Goal: Task Accomplishment & Management: Manage account settings

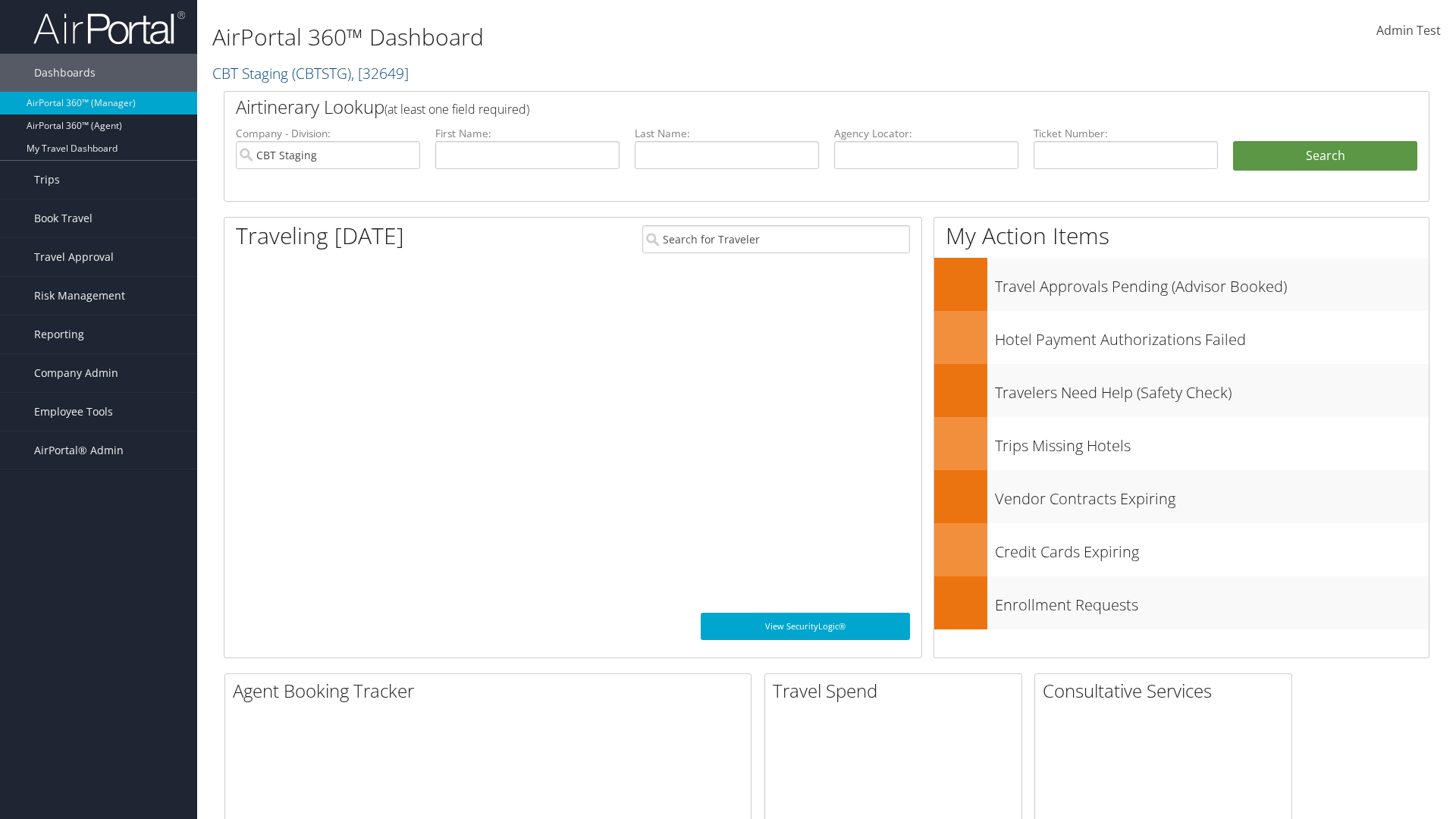
click at [98, 373] on span "Company Admin" at bounding box center [76, 373] width 85 height 38
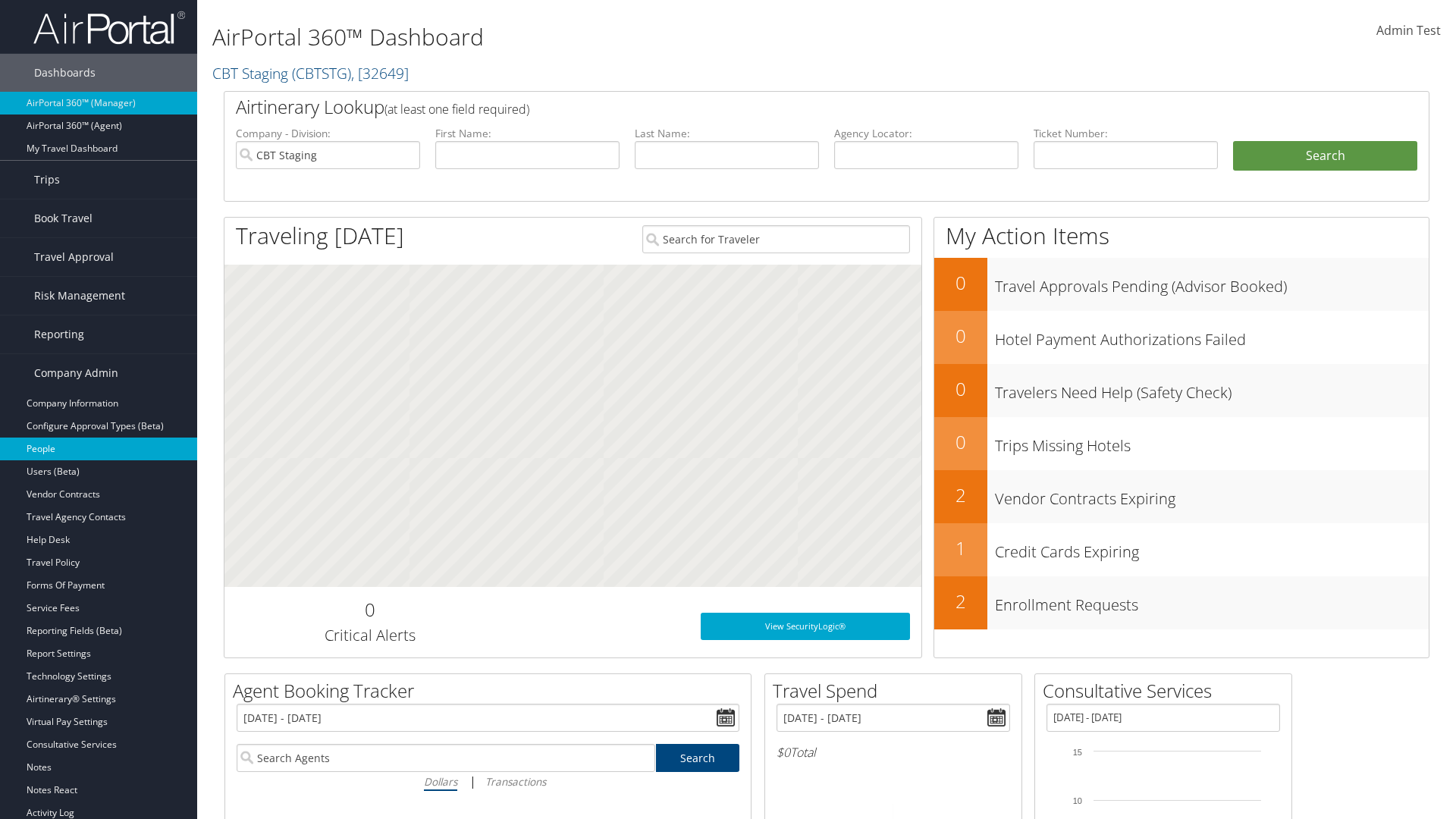
click at [98, 449] on link "People" at bounding box center [98, 448] width 197 height 23
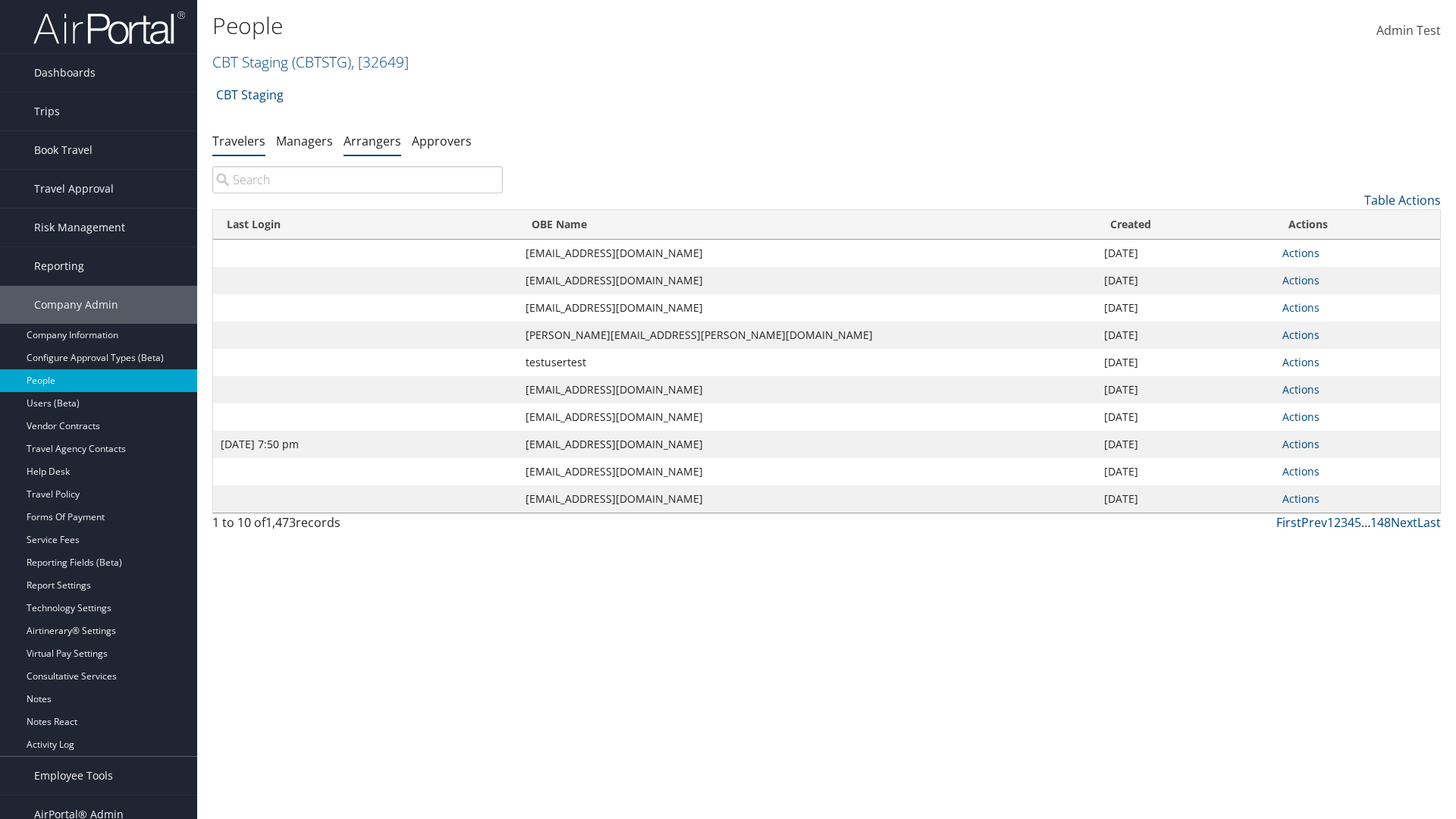
click at [372, 140] on link "Arrangers" at bounding box center [371, 141] width 57 height 17
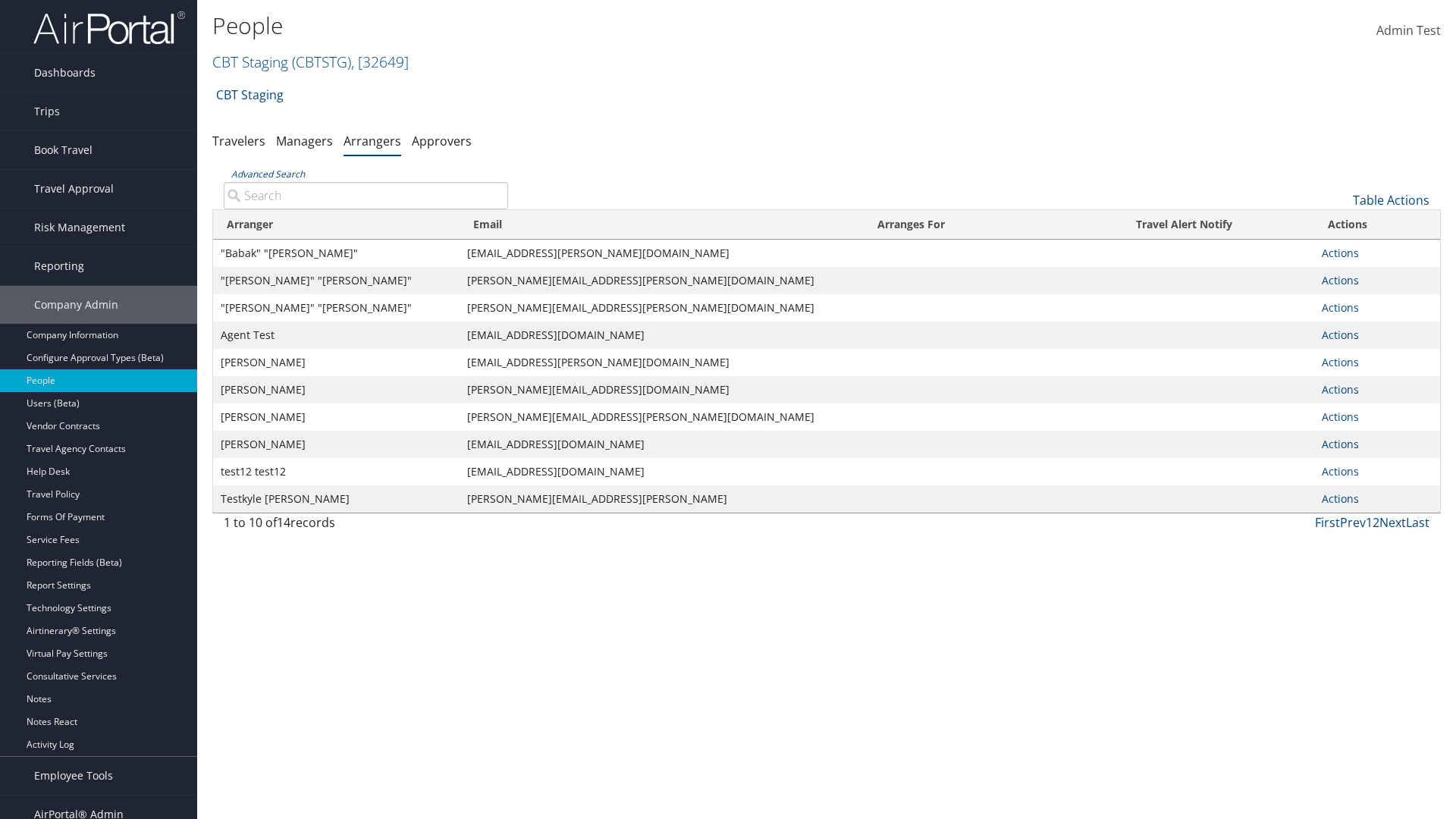
click at [365, 195] on input "Advanced Search" at bounding box center [365, 196] width 284 height 27
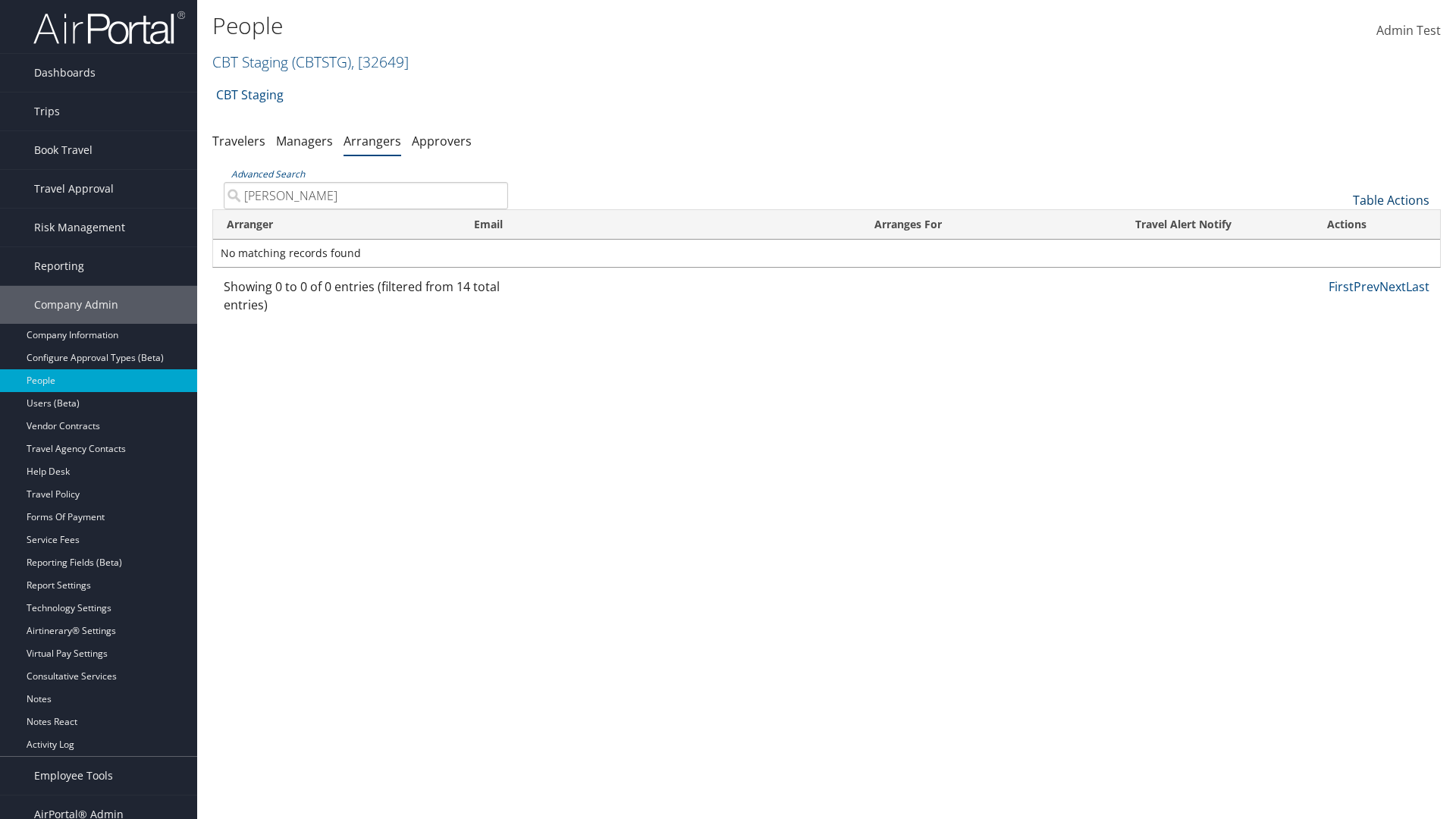
type input "AARON ADAMS"
click at [1390, 200] on link "Table Actions" at bounding box center [1391, 201] width 77 height 17
click at [1340, 224] on link "Add An Arranger" at bounding box center [1339, 224] width 199 height 26
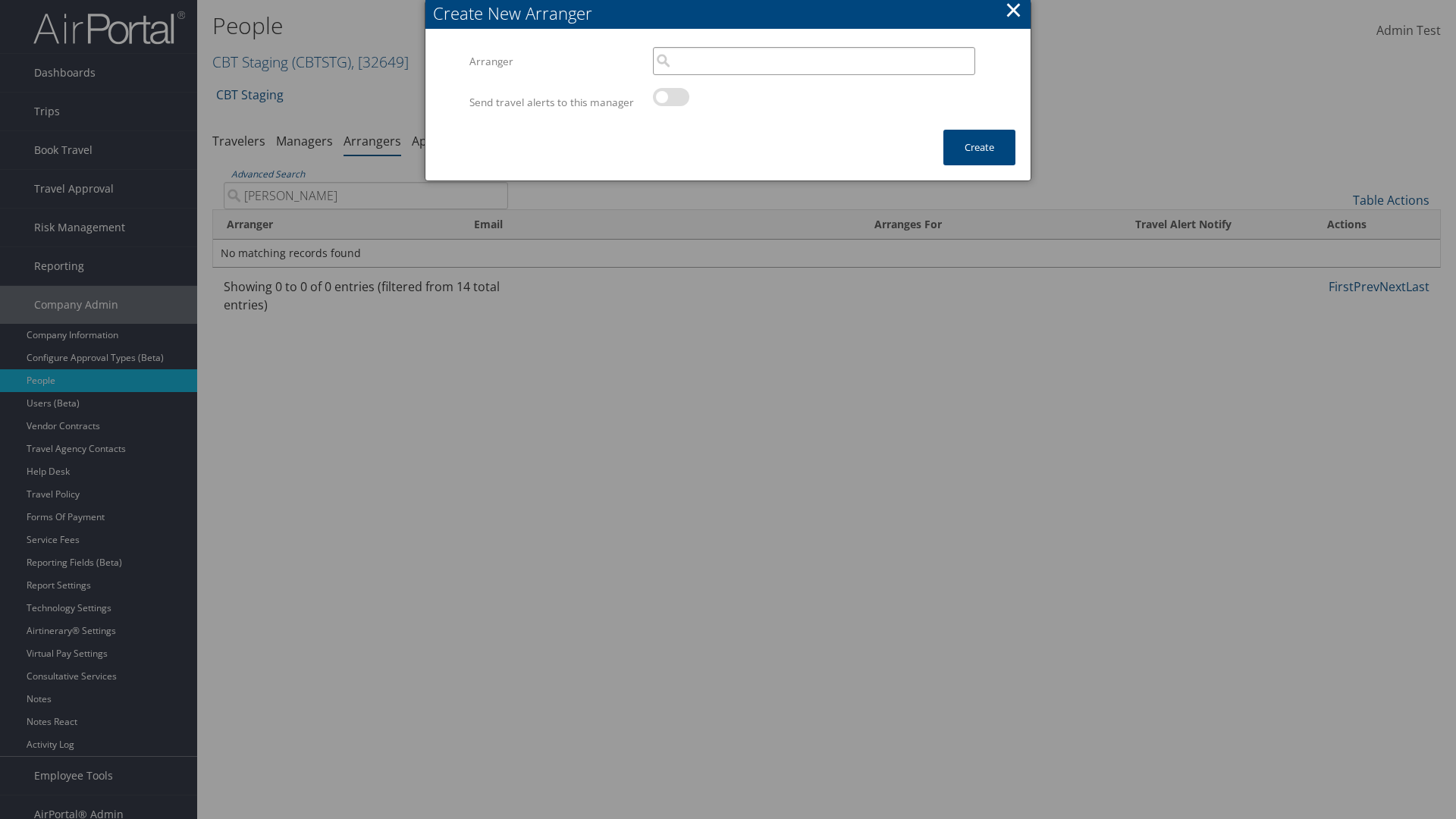
click at [814, 61] on input "search" at bounding box center [813, 61] width 322 height 28
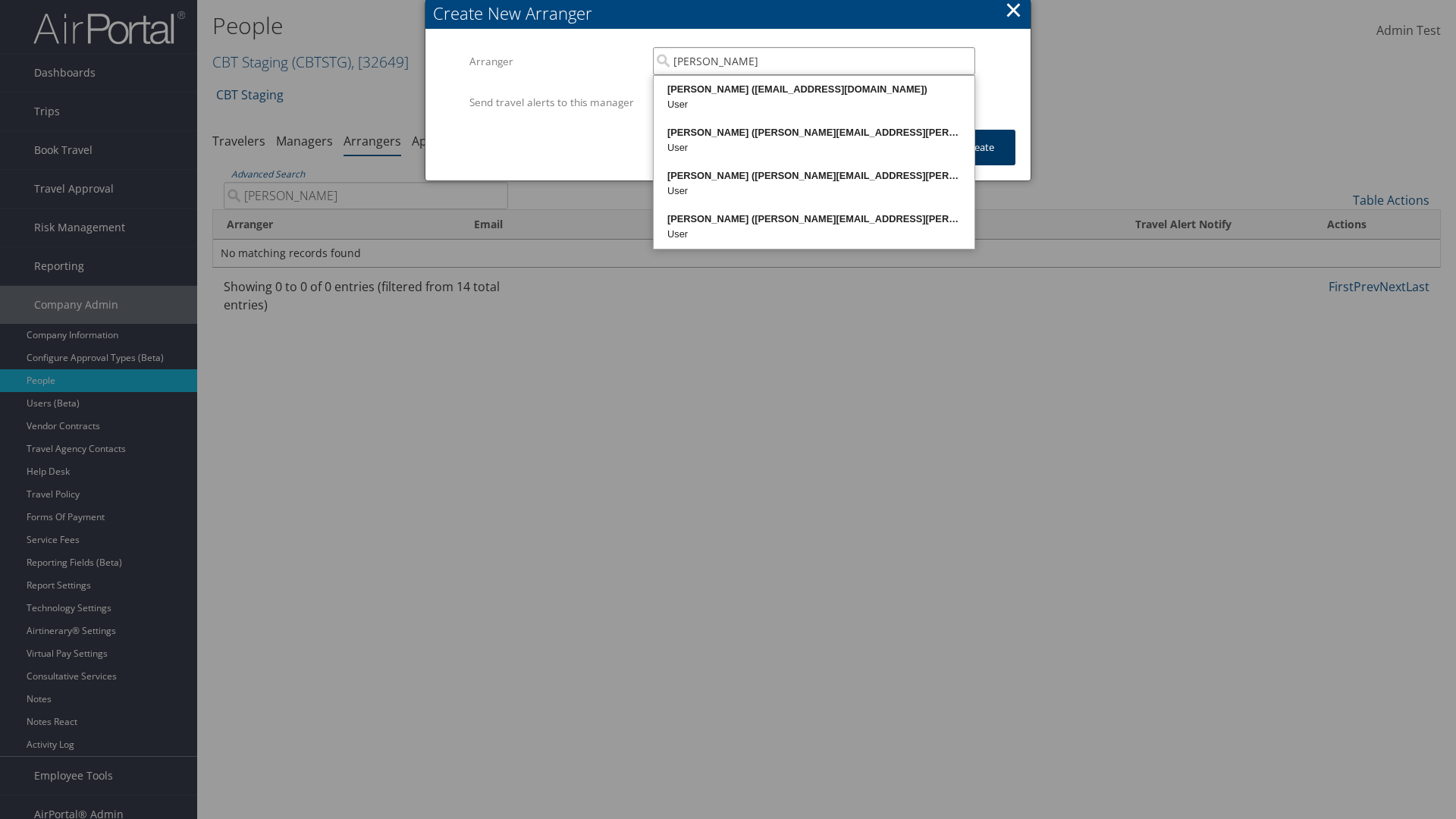
click at [814, 90] on div "AARON ADAMS (20768968@test898661.com)" at bounding box center [814, 90] width 316 height 15
type input "AARON ADAMS"
click at [979, 162] on button "Create" at bounding box center [979, 148] width 72 height 36
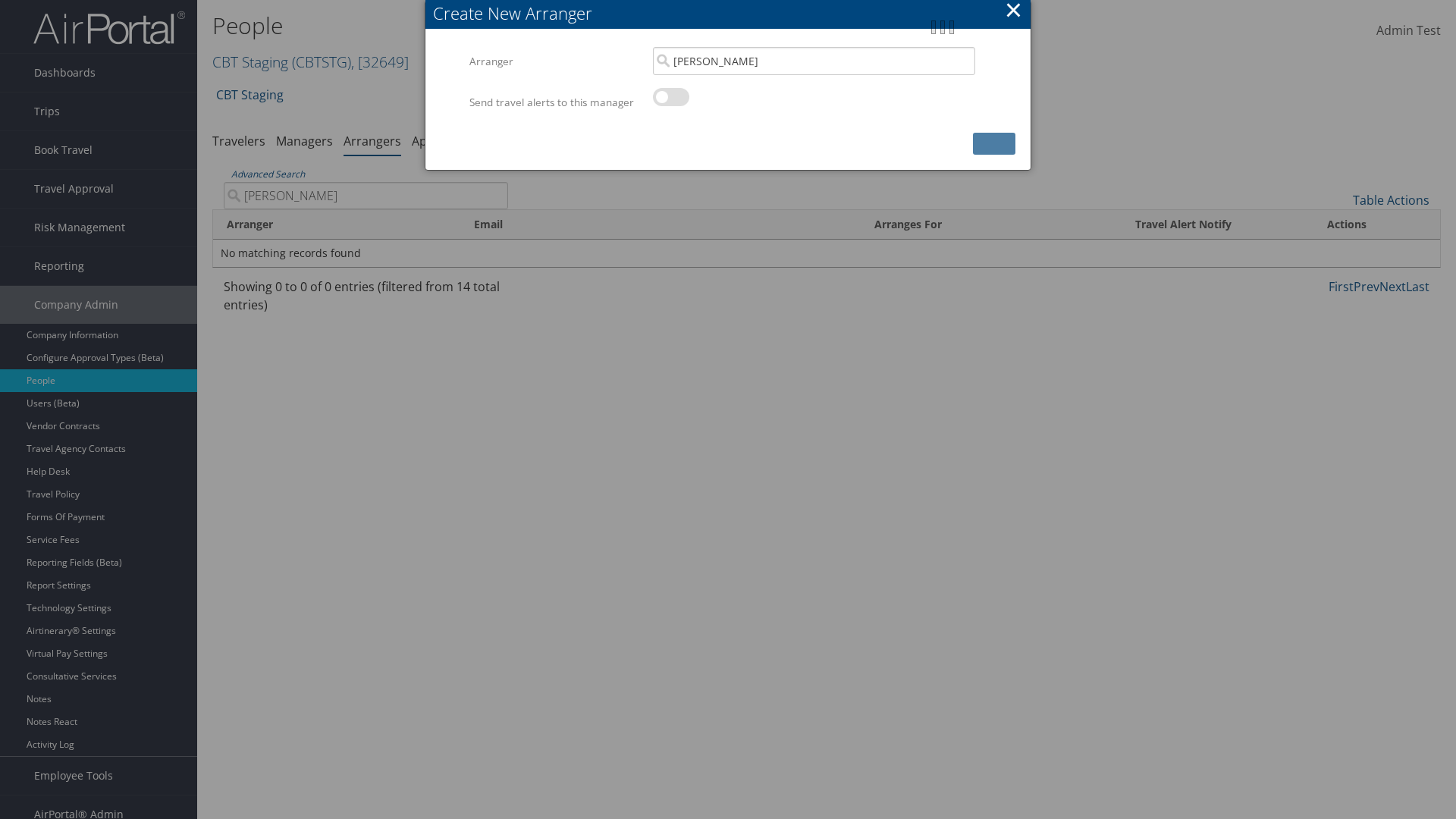
scroll to position [15, 0]
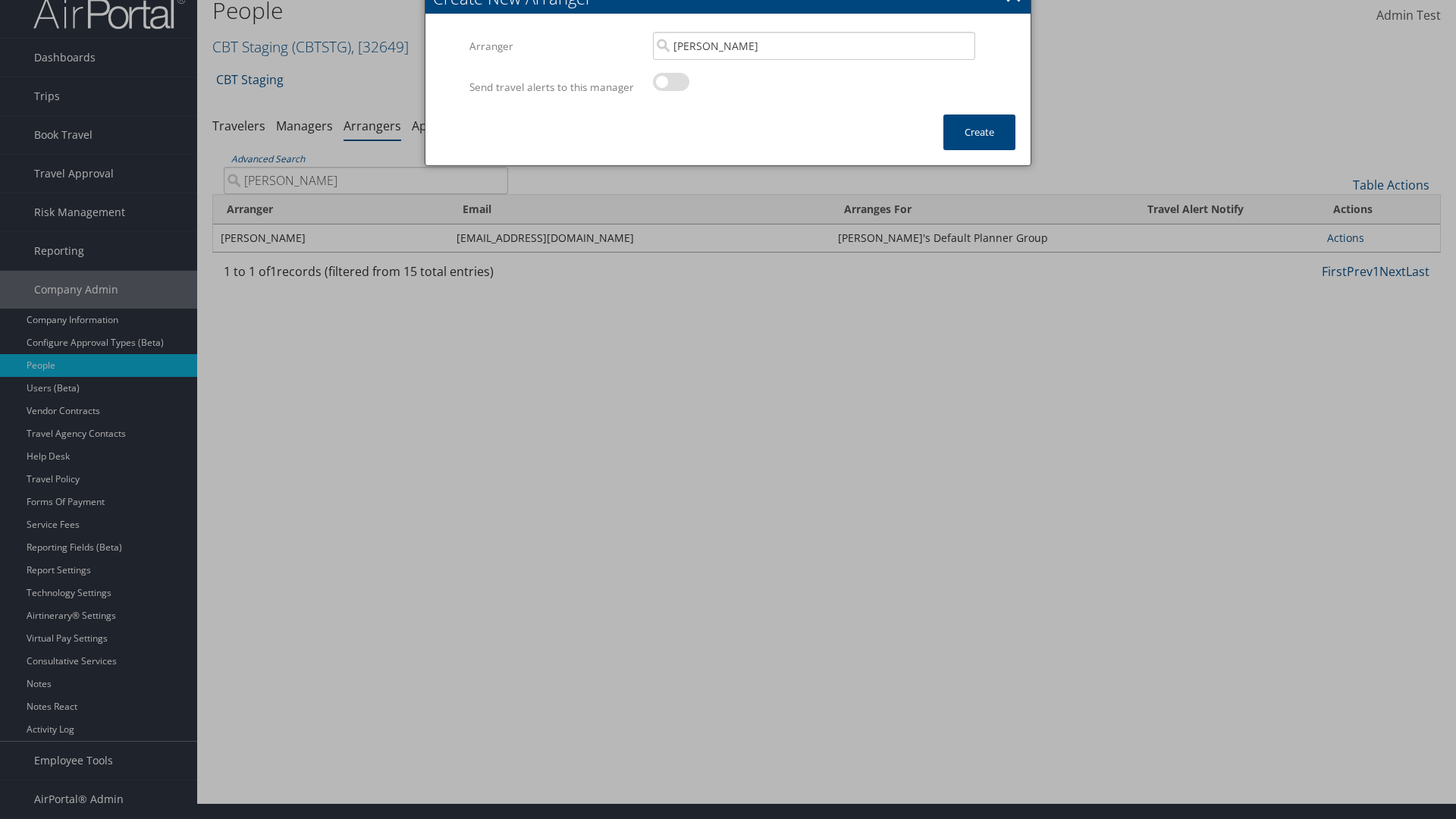
click at [365, 179] on input "AARON ADAMS" at bounding box center [365, 180] width 284 height 27
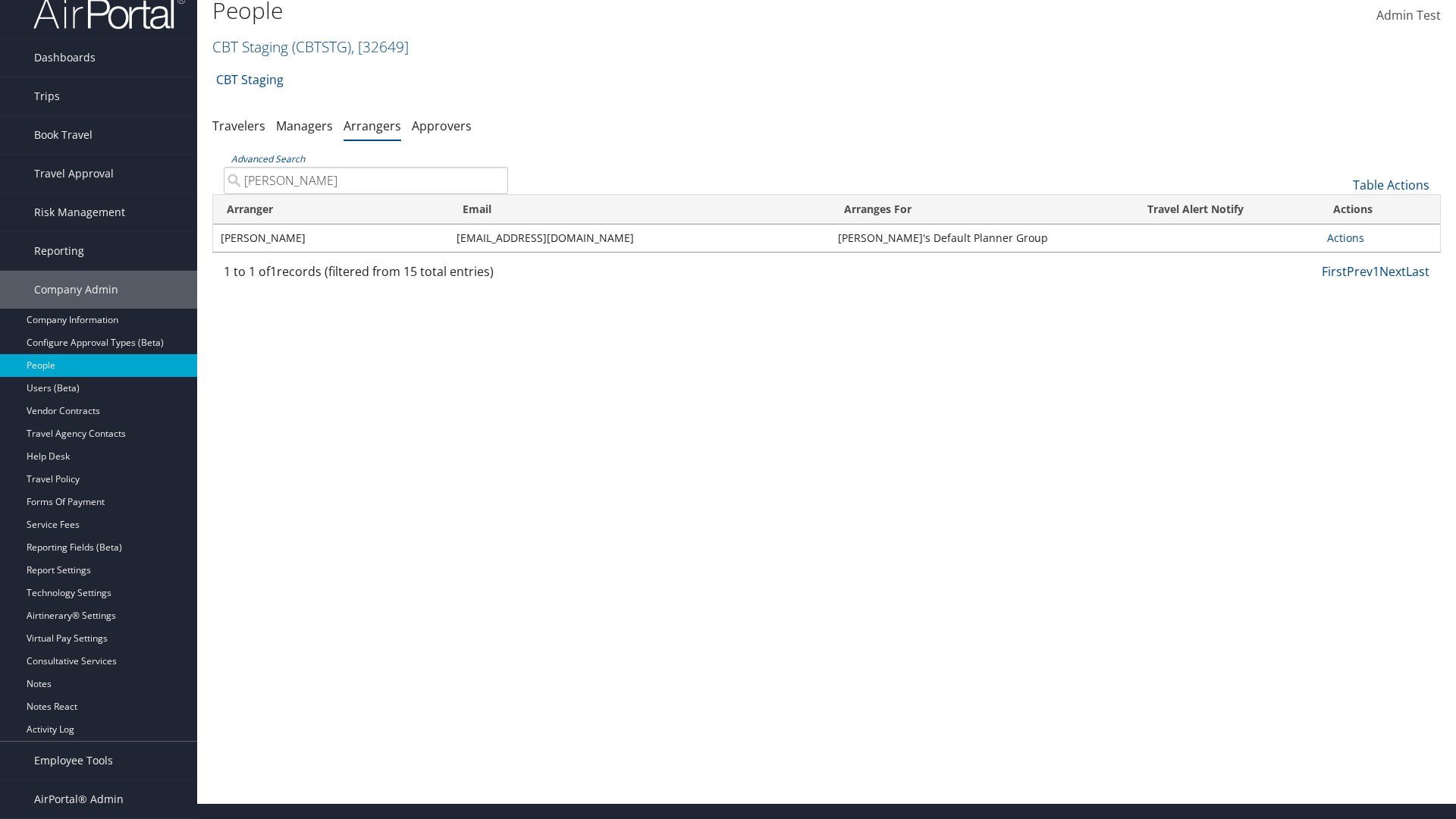
type input "AARON ADAMS"
click at [1340, 237] on link "Actions" at bounding box center [1346, 237] width 38 height 15
click at [1357, 337] on link "Delete" at bounding box center [1357, 337] width 71 height 26
